Goal: Task Accomplishment & Management: Manage account settings

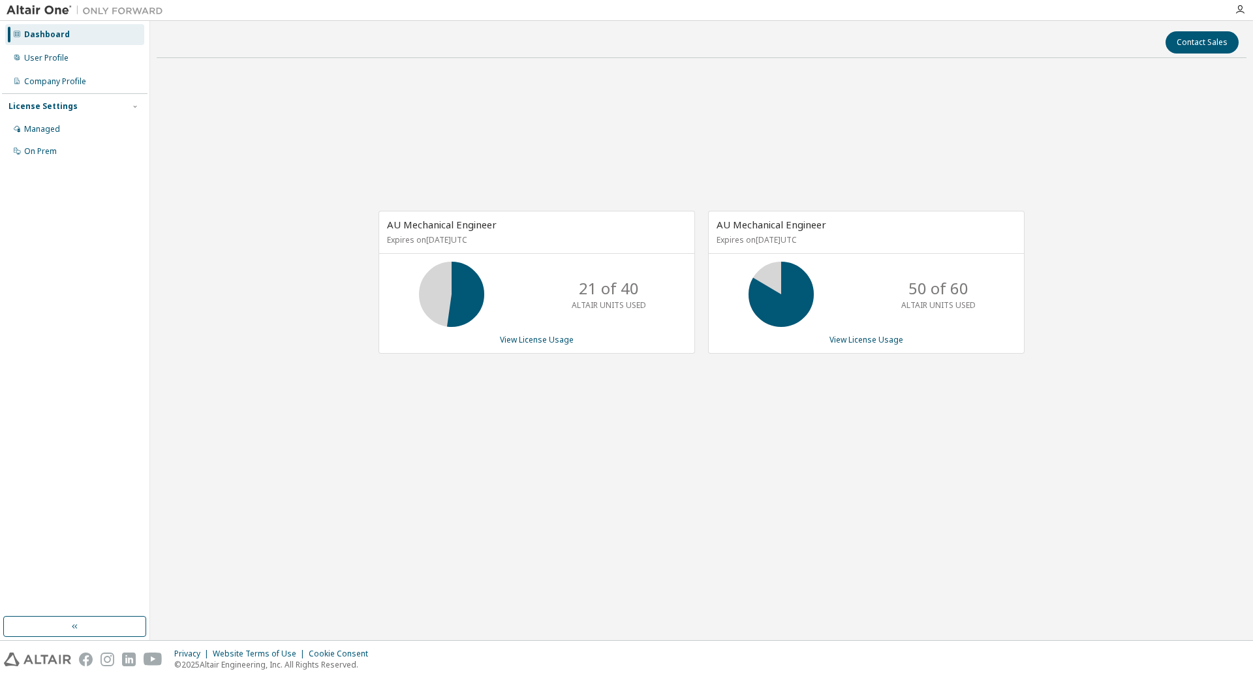
click at [835, 535] on div "Contact Sales AU Mechanical Engineer Expires on [DATE] UTC 21 of 40 ALTAIR UNIT…" at bounding box center [702, 330] width 1090 height 606
click at [44, 59] on div "User Profile" at bounding box center [46, 58] width 44 height 10
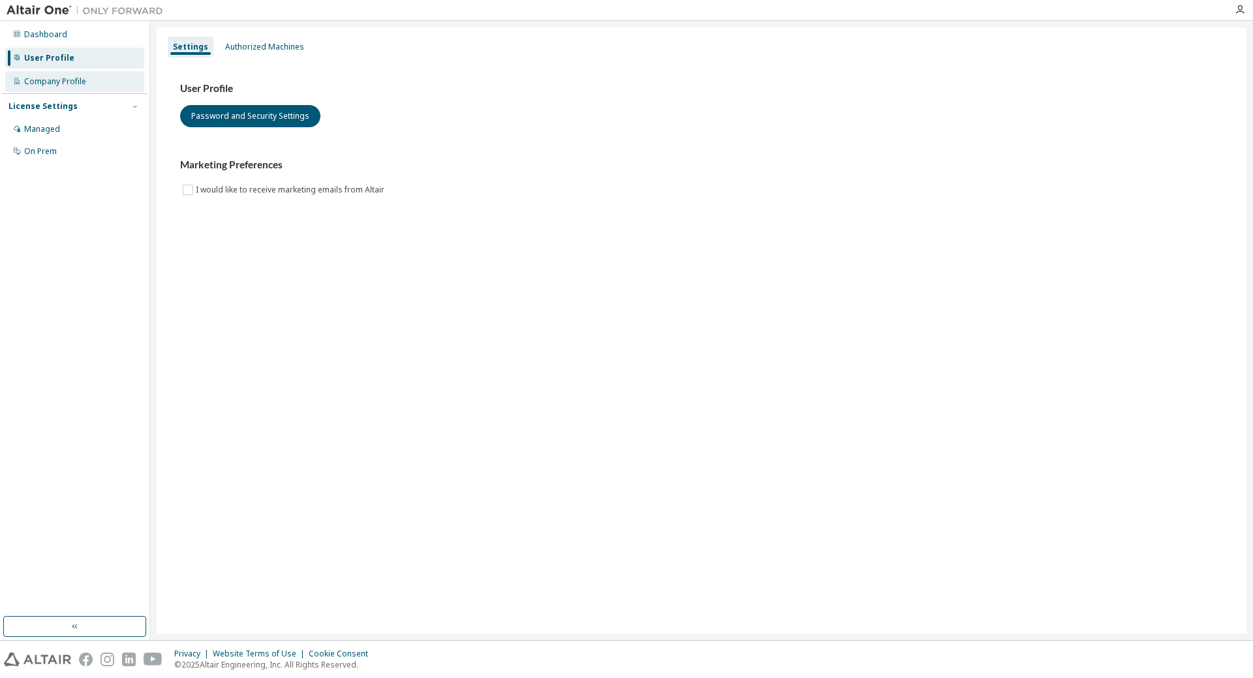
click at [44, 87] on div "Company Profile" at bounding box center [74, 81] width 139 height 21
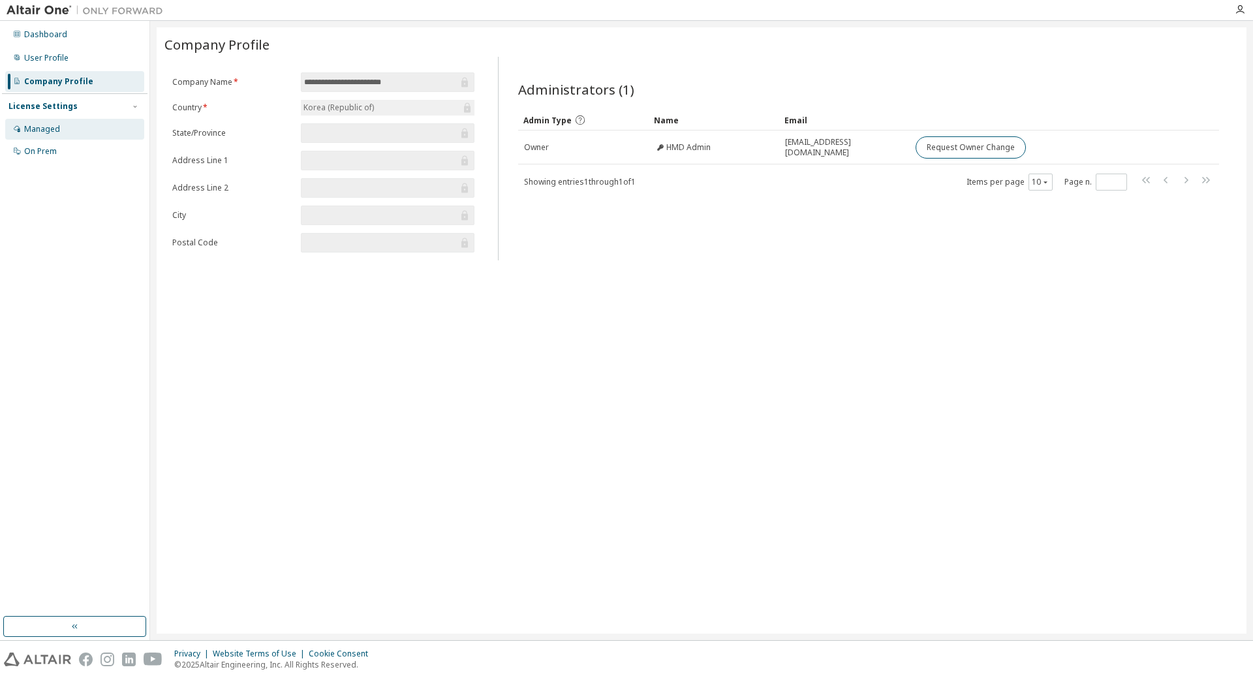
click at [40, 126] on div "Managed" at bounding box center [42, 129] width 36 height 10
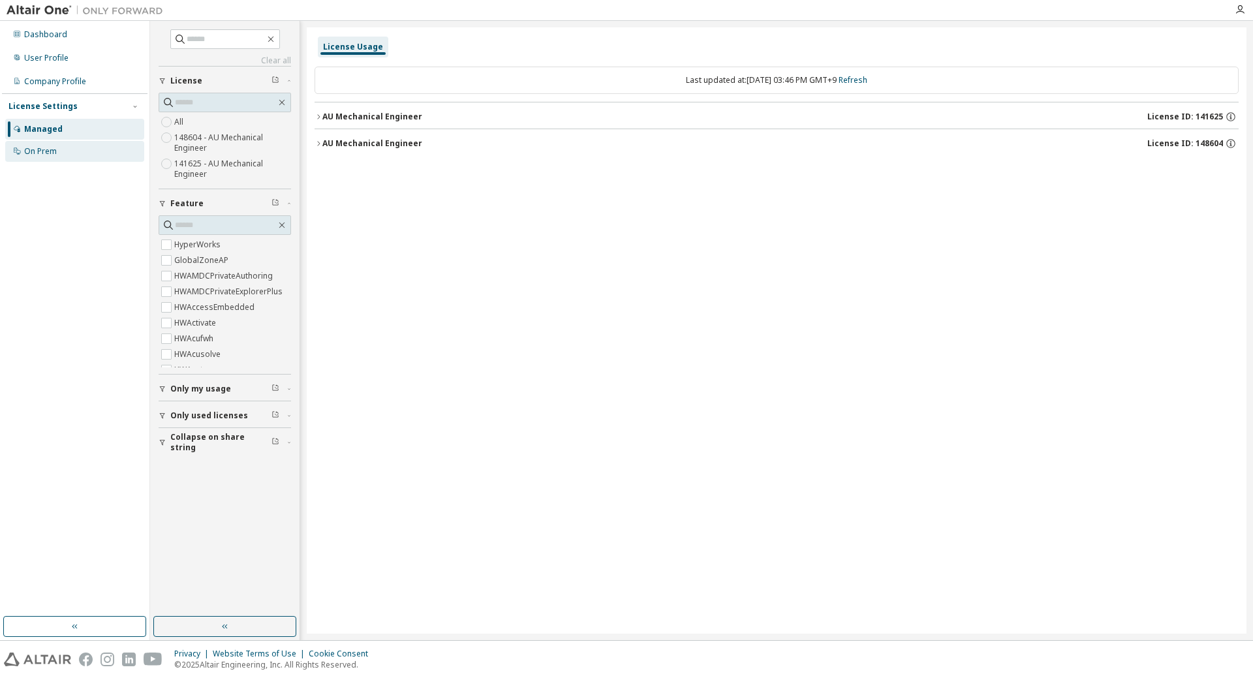
click at [46, 153] on div "On Prem" at bounding box center [40, 151] width 33 height 10
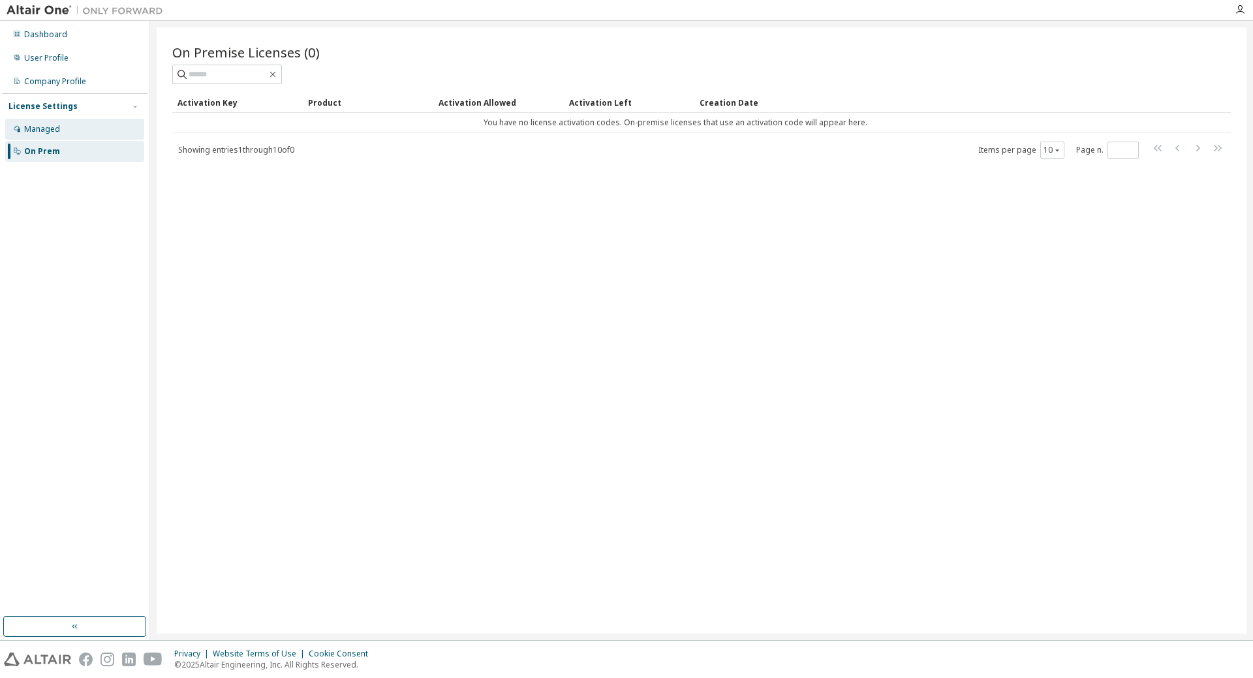
click at [40, 130] on div "Managed" at bounding box center [42, 129] width 36 height 10
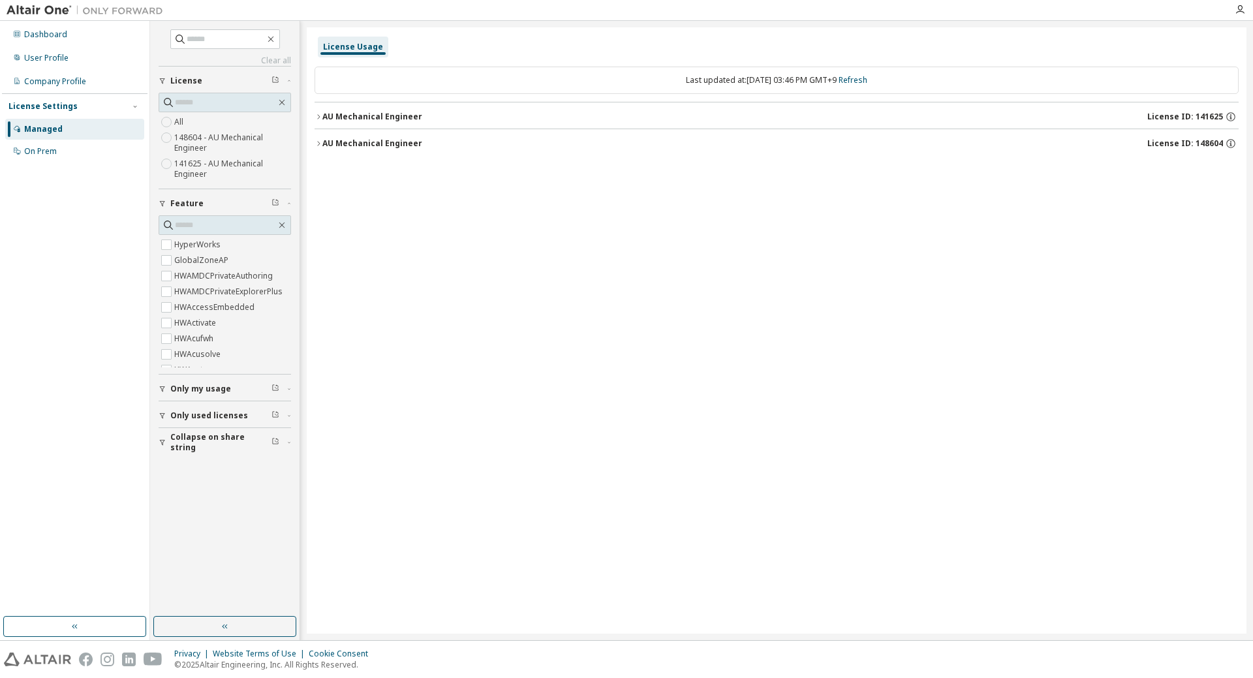
click at [397, 122] on div "AU Mechanical Engineer License ID: 141625" at bounding box center [780, 117] width 916 height 12
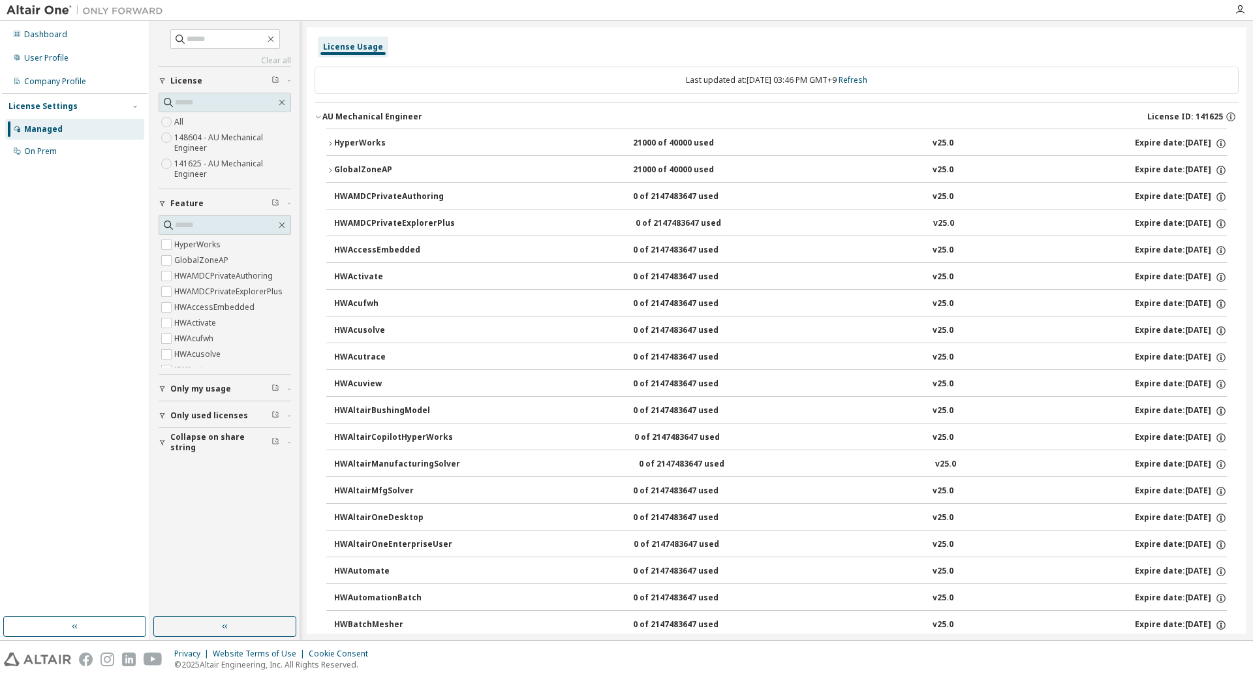
click at [352, 52] on div "License Usage" at bounding box center [353, 47] width 60 height 10
click at [352, 50] on div "License Usage" at bounding box center [353, 47] width 60 height 10
click at [350, 50] on div "License Usage" at bounding box center [353, 47] width 60 height 10
click at [228, 165] on label "141625 - AU Mechanical Engineer" at bounding box center [232, 169] width 117 height 26
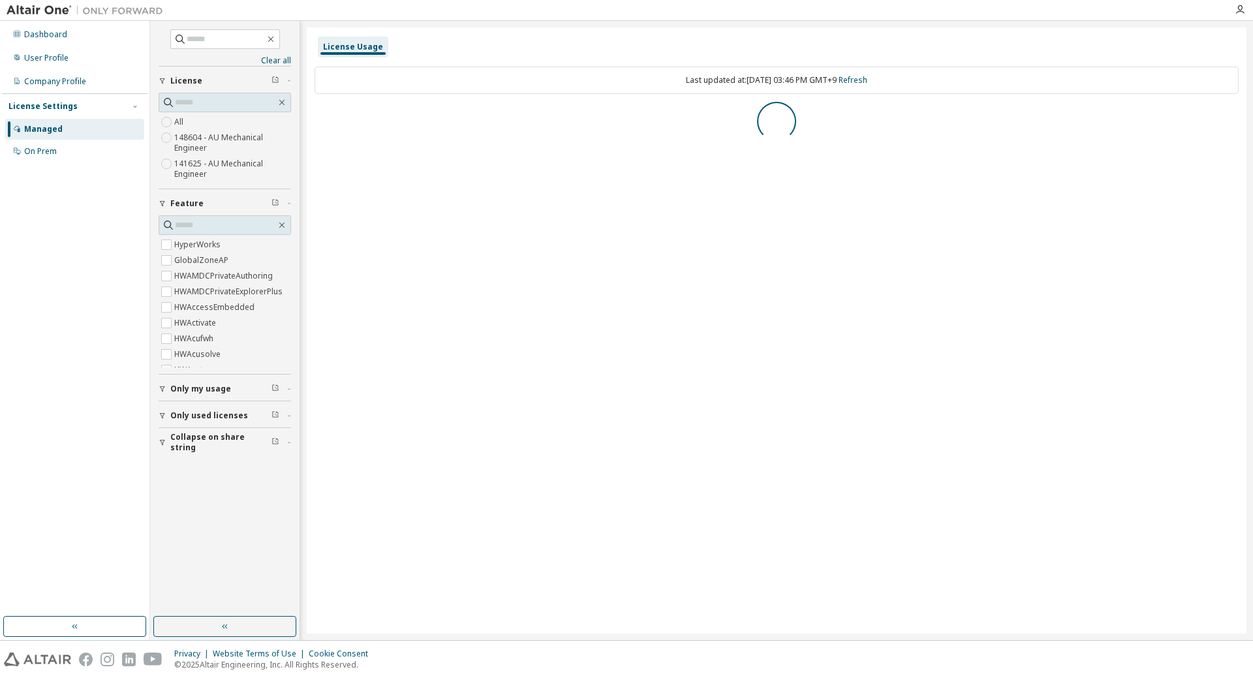
click at [234, 142] on label "148604 - AU Mechanical Engineer" at bounding box center [232, 143] width 117 height 26
click at [383, 118] on div "AU Mechanical Engineer" at bounding box center [372, 117] width 100 height 10
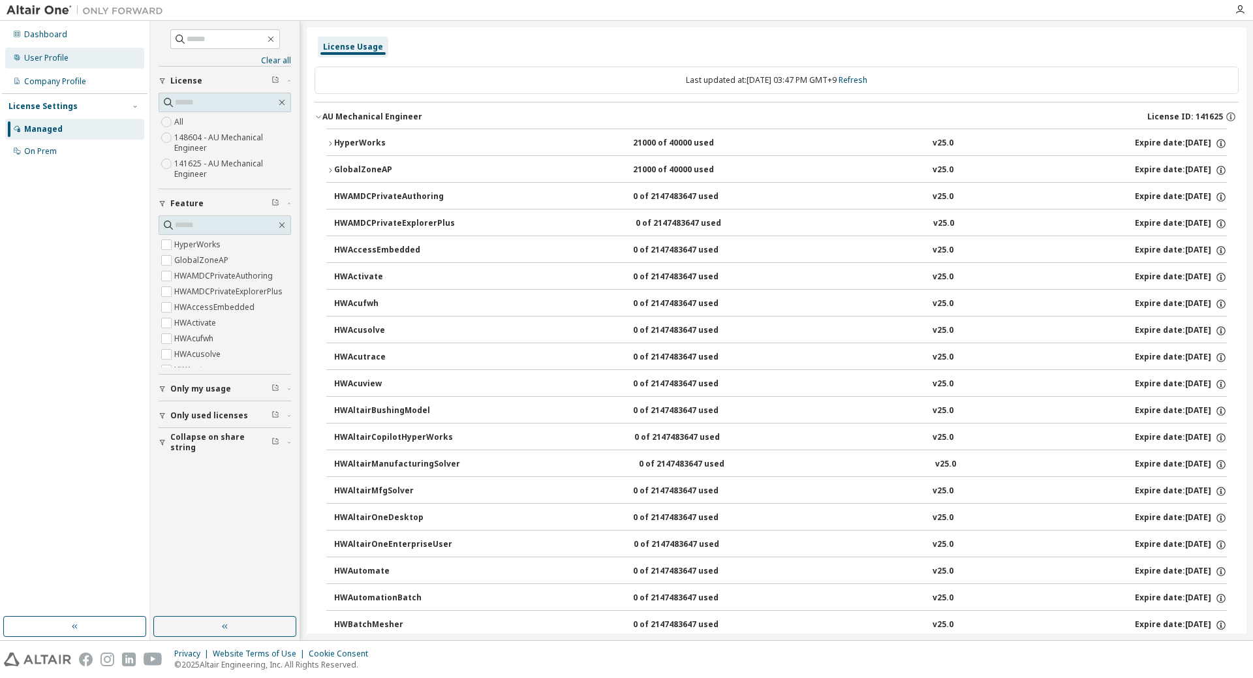
click at [46, 59] on div "User Profile" at bounding box center [46, 58] width 44 height 10
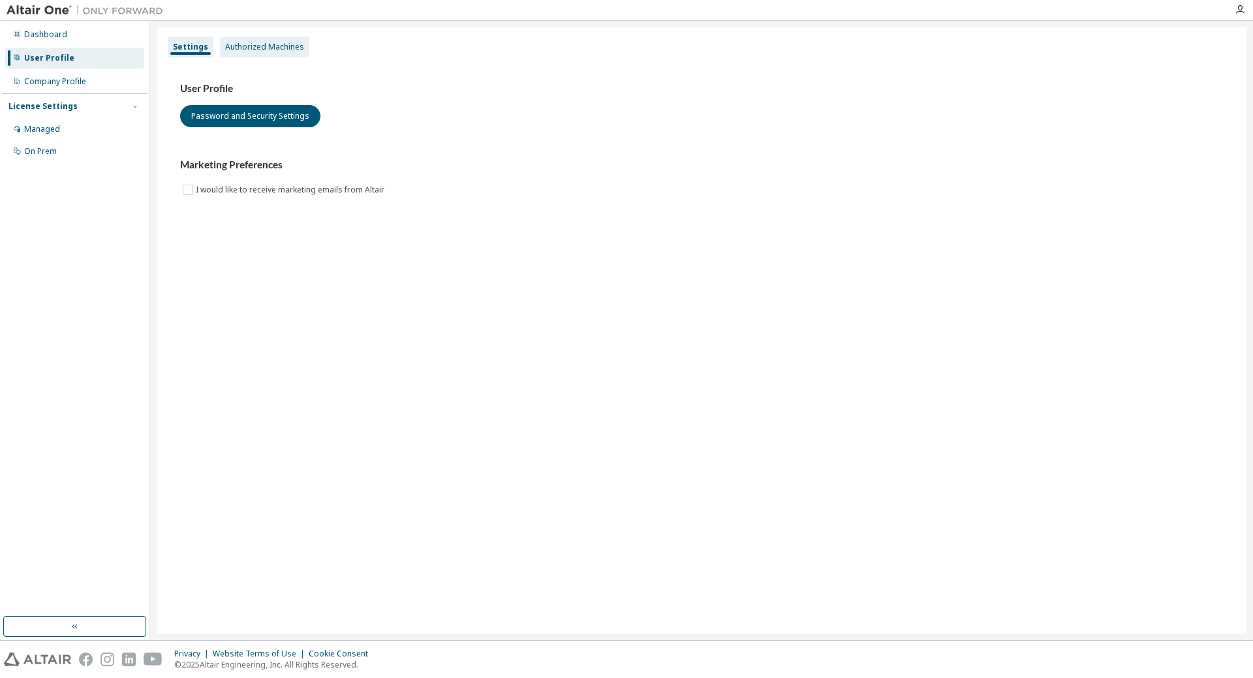
click at [256, 52] on div "Authorized Machines" at bounding box center [264, 47] width 79 height 10
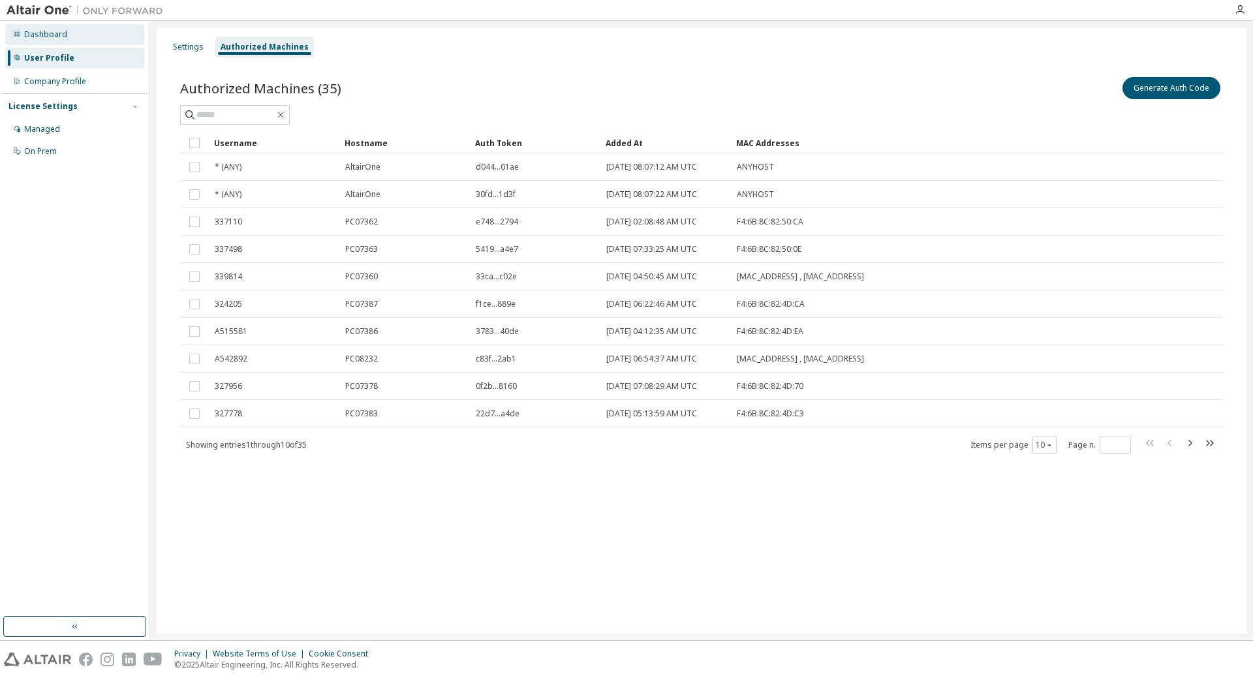
click at [46, 40] on div "Dashboard" at bounding box center [74, 34] width 139 height 21
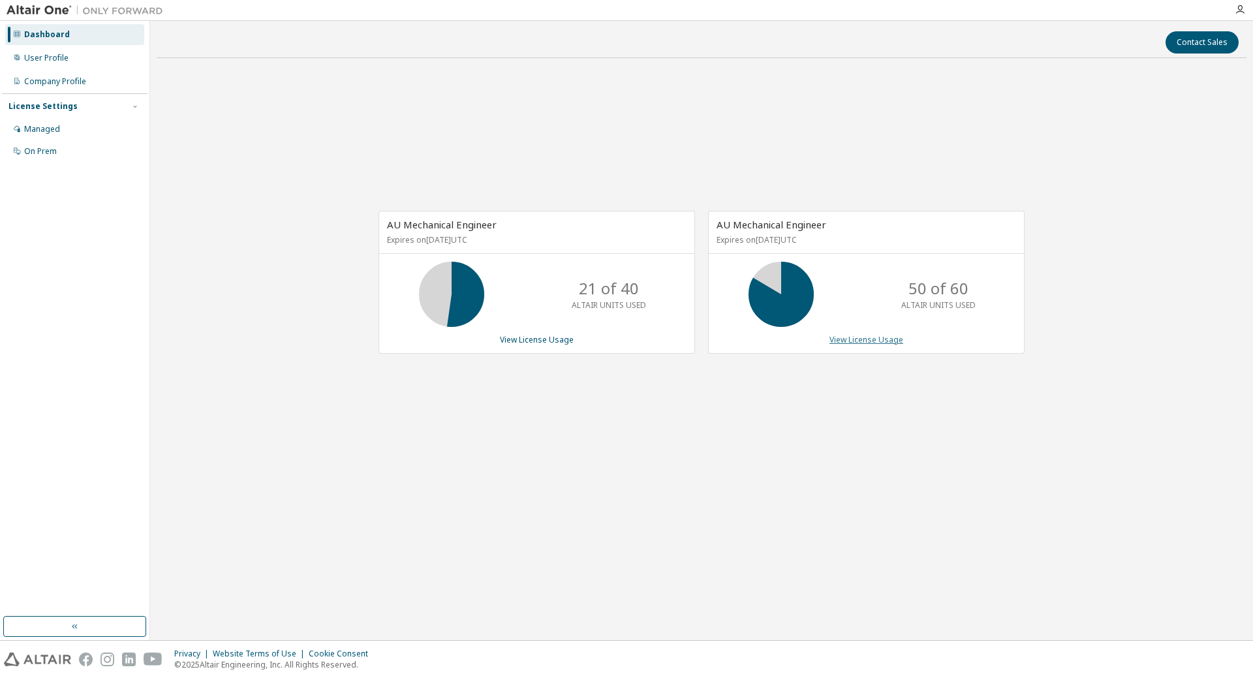
click at [882, 343] on link "View License Usage" at bounding box center [866, 339] width 74 height 11
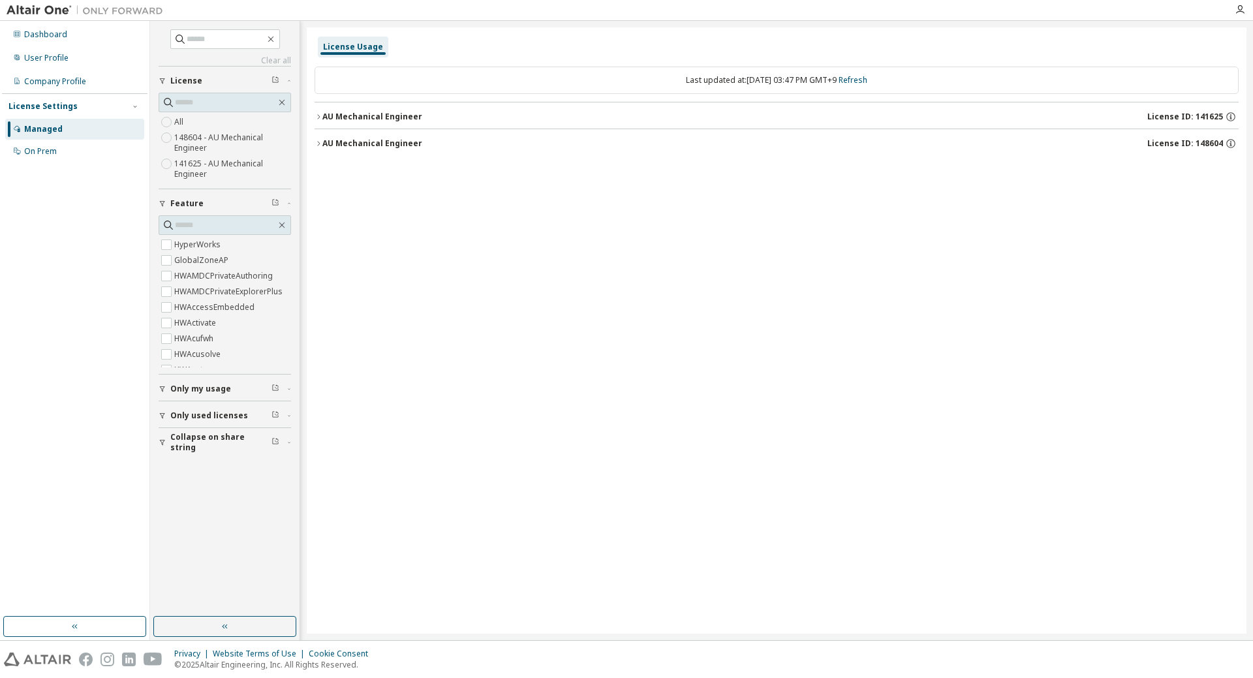
click at [365, 120] on div "AU Mechanical Engineer" at bounding box center [372, 117] width 100 height 10
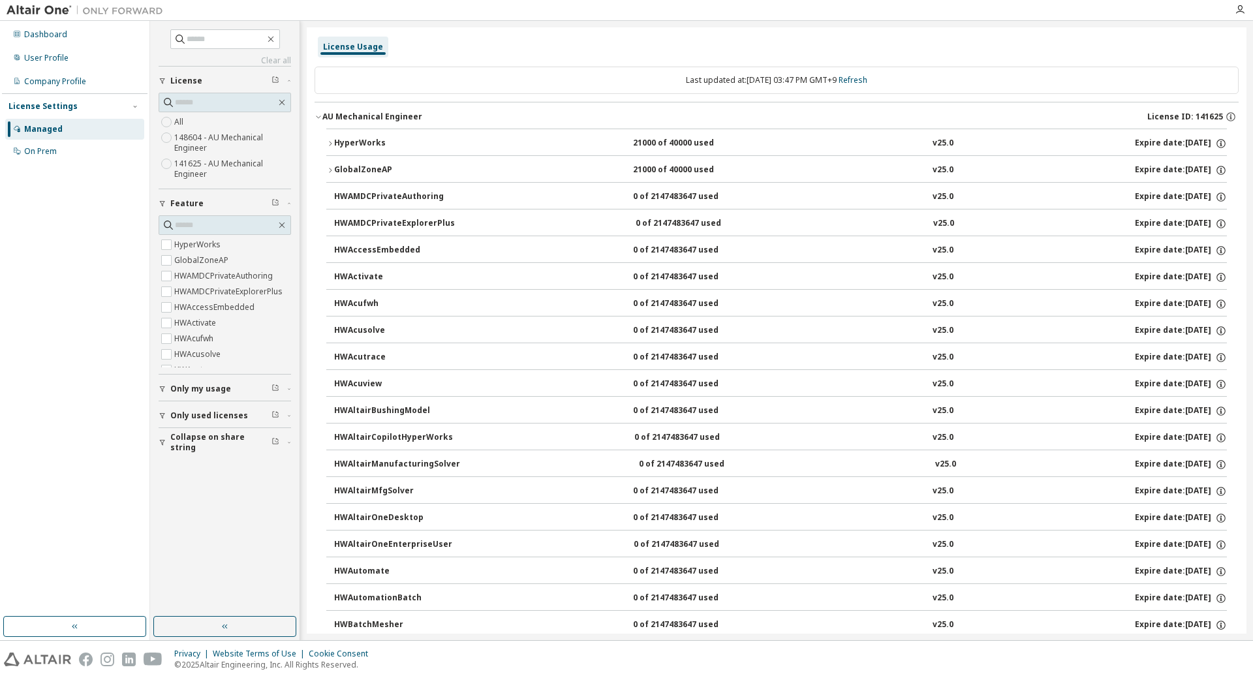
click at [663, 142] on div "21000 of 40000 used" at bounding box center [691, 144] width 117 height 12
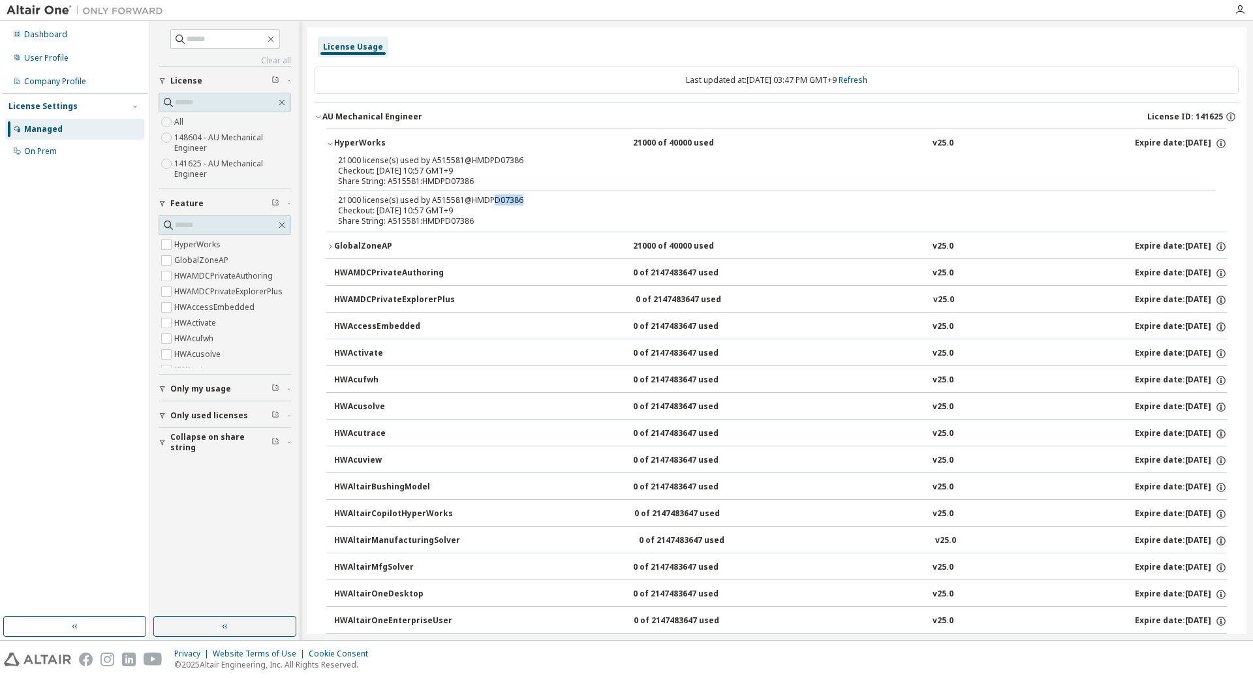
drag, startPoint x: 489, startPoint y: 200, endPoint x: 530, endPoint y: 192, distance: 41.8
click at [530, 192] on div "21000 license(s) used by A515581@HMDPD07386 Checkout: [DATE] 10:57 GMT+9 Share …" at bounding box center [776, 193] width 900 height 76
click at [553, 198] on div "21000 license(s) used by A515581@HMDPD07386" at bounding box center [761, 200] width 846 height 10
drag, startPoint x: 459, startPoint y: 198, endPoint x: 430, endPoint y: 200, distance: 29.4
click at [430, 200] on div "21000 license(s) used by A515581@HMDPD07386" at bounding box center [761, 200] width 846 height 10
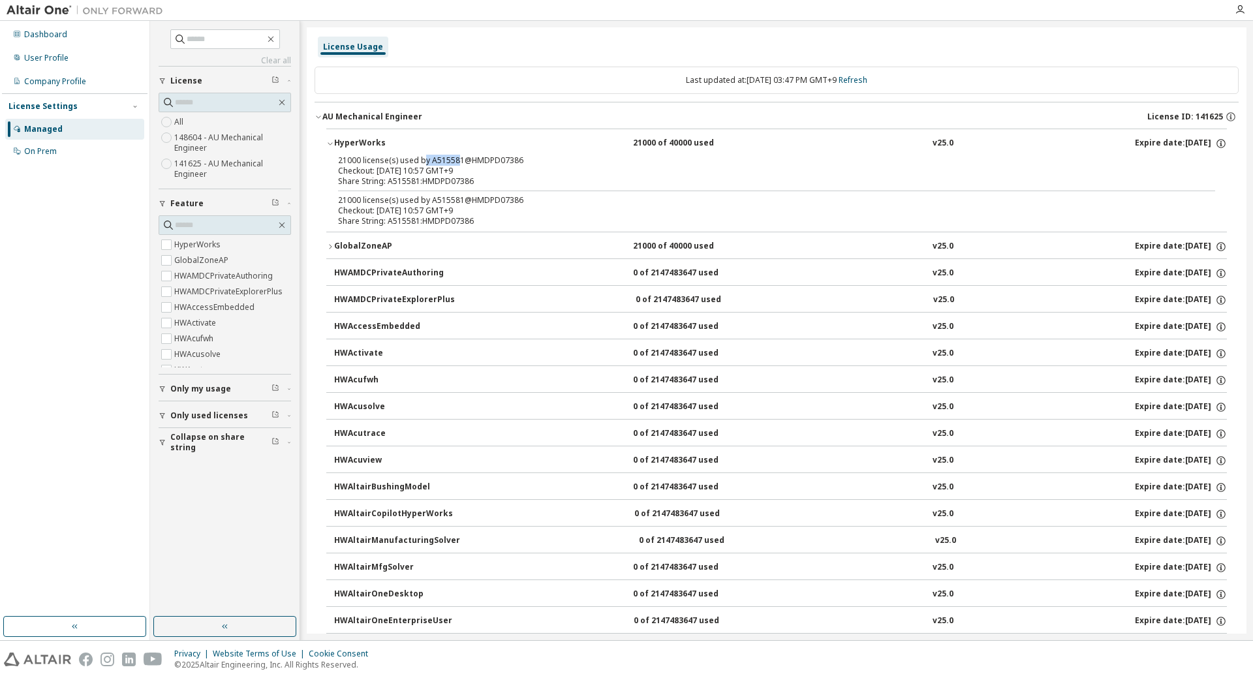
drag, startPoint x: 457, startPoint y: 159, endPoint x: 424, endPoint y: 159, distance: 33.3
click at [424, 159] on div "21000 license(s) used by A515581@HMDPD07386" at bounding box center [761, 160] width 846 height 10
click at [528, 253] on button "GlobalZoneAP 21000 of 40000 used v25.0 Expire date: [DATE]" at bounding box center [776, 246] width 900 height 29
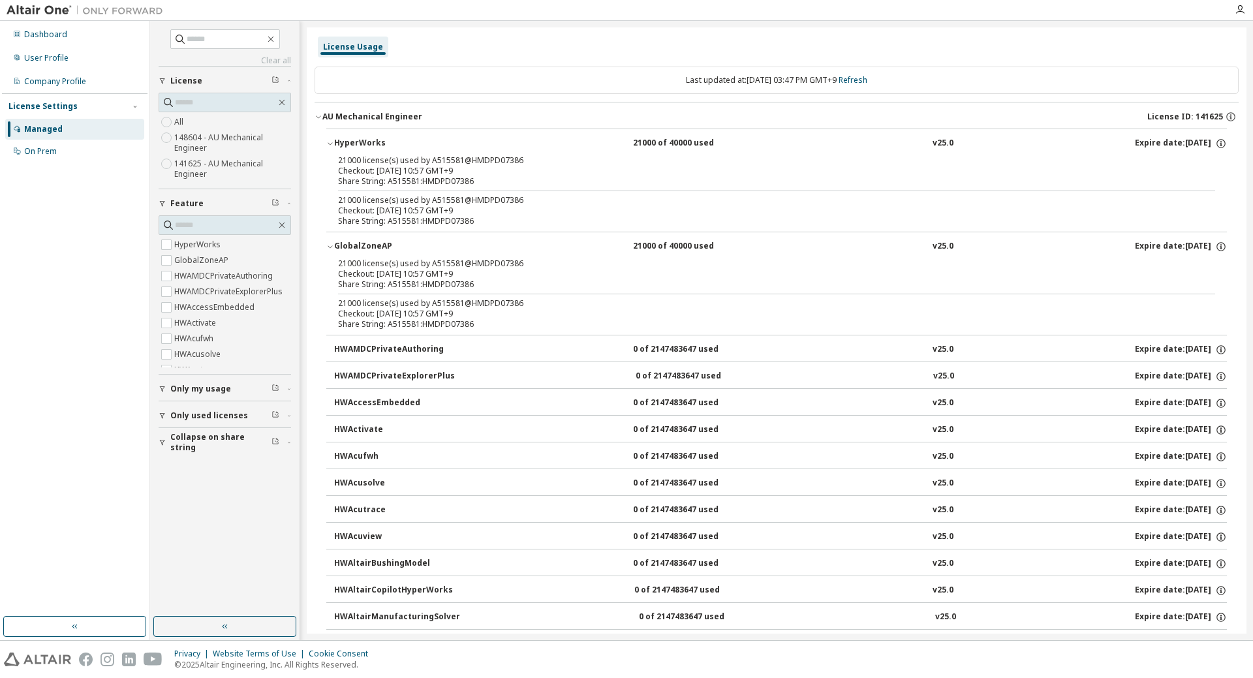
click at [1146, 48] on div "License Usage" at bounding box center [776, 46] width 924 height 23
click at [414, 350] on div "HWAMDCPrivateAuthoring" at bounding box center [392, 350] width 117 height 12
click at [430, 356] on button "HWAMDCPrivateAuthoring 0 of 2147483647 used v25.0 Expire date: [DATE]" at bounding box center [780, 349] width 893 height 29
click at [420, 377] on div "HWAMDCPrivateExplorerPlus" at bounding box center [394, 377] width 121 height 12
click at [432, 336] on button "HWAMDCPrivateAuthoring 0 of 2147483647 used v25.0 Expire date: [DATE]" at bounding box center [780, 349] width 893 height 29
